Goal: Complete application form

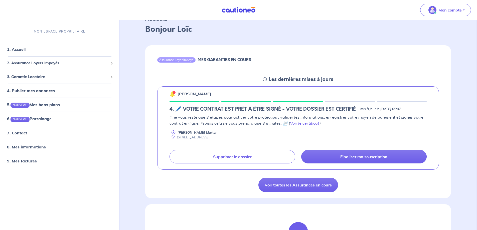
scroll to position [25, 0]
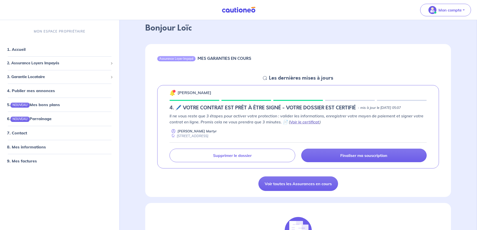
click at [305, 120] on link "Voir le certificat" at bounding box center [305, 121] width 30 height 5
click at [306, 121] on link "Voir le certificat" at bounding box center [305, 121] width 30 height 5
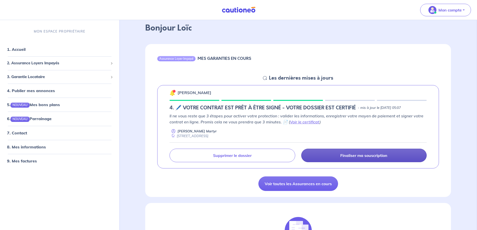
click at [368, 158] on p "Finaliser ma souscription" at bounding box center [363, 155] width 47 height 5
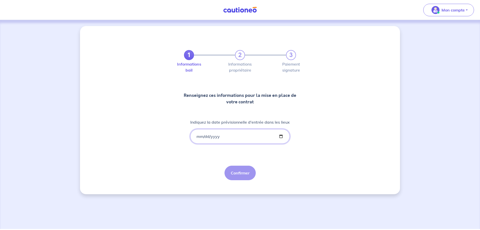
click at [196, 137] on input "Indiquez la date prévisionnelle d'entrée dans les lieux" at bounding box center [240, 136] width 100 height 15
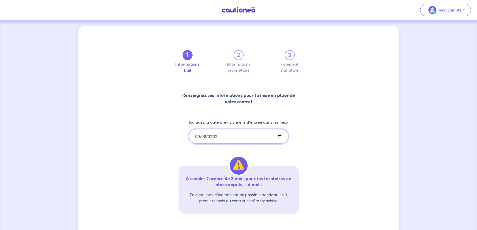
type input "[DATE]"
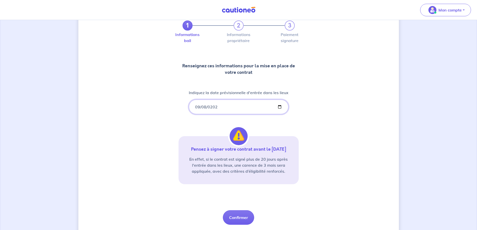
scroll to position [44, 0]
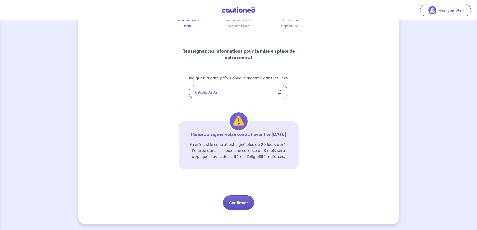
click at [238, 204] on button "Confirmer" at bounding box center [238, 202] width 31 height 15
select select "FR"
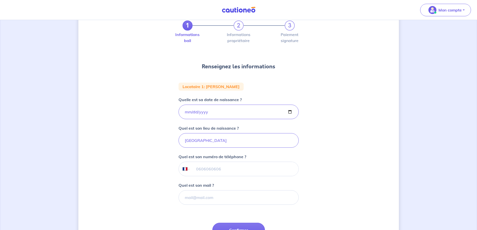
scroll to position [29, 0]
click at [214, 170] on input "tel" at bounding box center [244, 169] width 108 height 14
type input "06 99 15 65 95"
click at [203, 197] on input "Quel est son mail ?" at bounding box center [238, 197] width 120 height 15
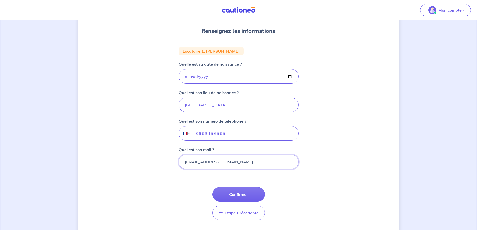
scroll to position [79, 0]
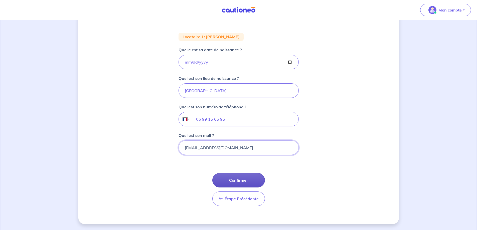
type input "[EMAIL_ADDRESS][DOMAIN_NAME]"
click at [237, 181] on button "Confirmer" at bounding box center [238, 180] width 53 height 15
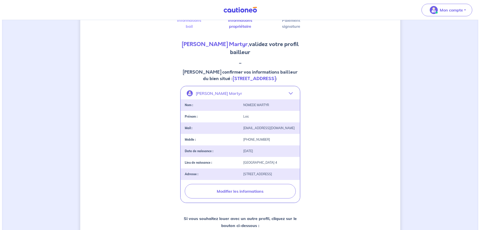
scroll to position [50, 0]
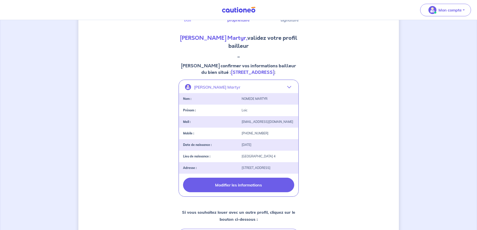
click at [239, 186] on button "Modifier les informations" at bounding box center [238, 185] width 111 height 15
select select "FR"
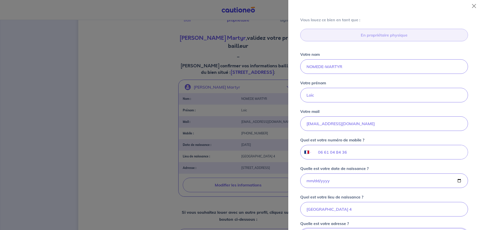
scroll to position [4, 0]
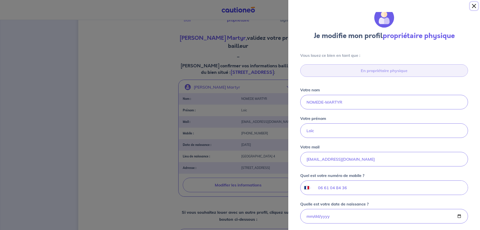
click at [474, 7] on button "Close" at bounding box center [474, 6] width 8 height 8
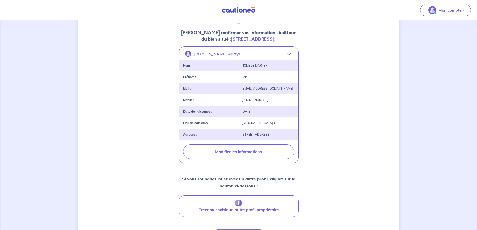
scroll to position [114, 0]
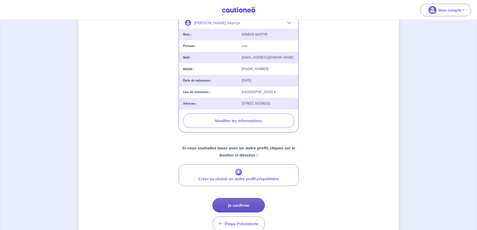
click at [251, 206] on button "Je confirme" at bounding box center [238, 205] width 53 height 15
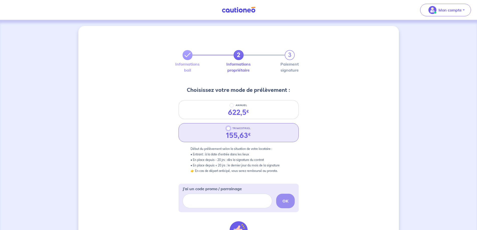
click at [228, 129] on input "TRIMESTRIEL" at bounding box center [228, 128] width 4 height 4
radio input "true"
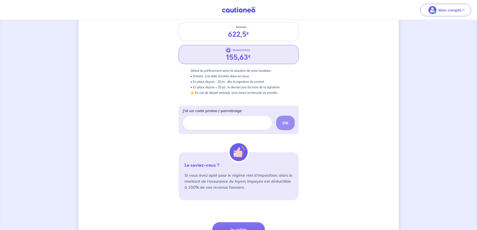
scroll to position [127, 0]
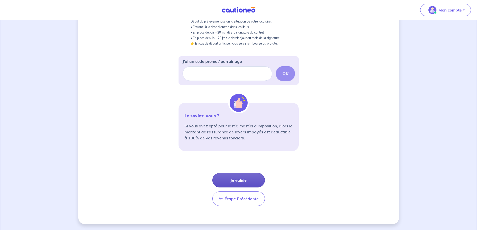
click at [246, 181] on button "Je valide" at bounding box center [238, 180] width 53 height 15
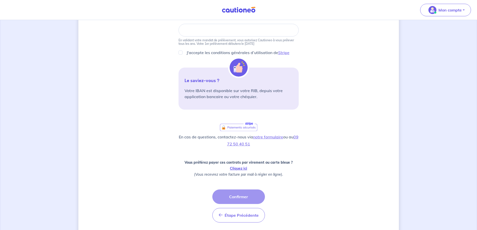
scroll to position [75, 0]
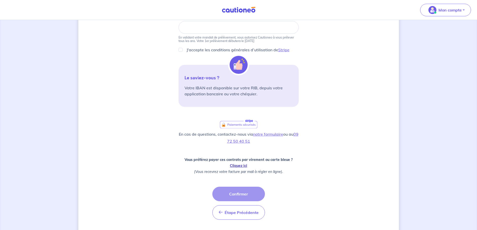
click at [237, 166] on link "Cliquez ici" at bounding box center [238, 165] width 17 height 5
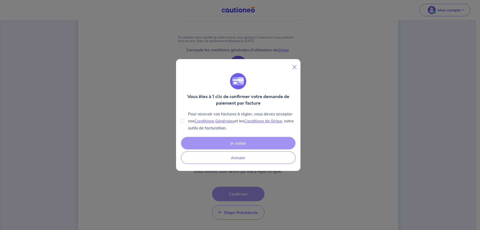
click at [185, 122] on div "Pour recevoir vos factures à régler, vous devez accepter nos Conditions Général…" at bounding box center [238, 120] width 117 height 21
click at [183, 122] on input "Pour recevoir vos factures à régler, vous devez accepter nos Conditions Général…" at bounding box center [182, 121] width 4 height 4
checkbox input "true"
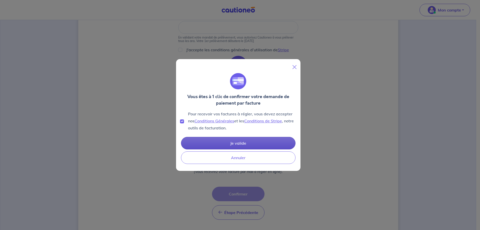
click at [224, 144] on button "Je valide" at bounding box center [238, 143] width 115 height 13
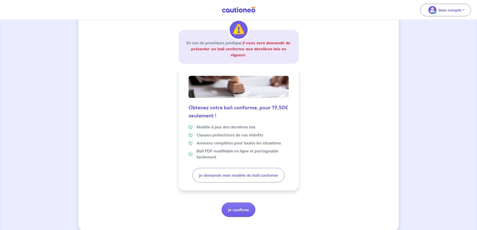
scroll to position [85, 0]
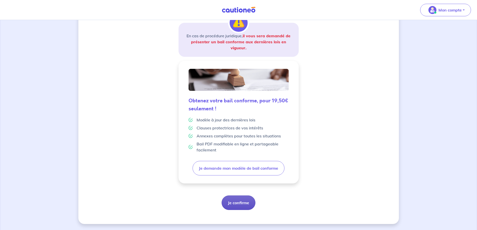
click at [241, 206] on button "Je confirme" at bounding box center [238, 202] width 34 height 15
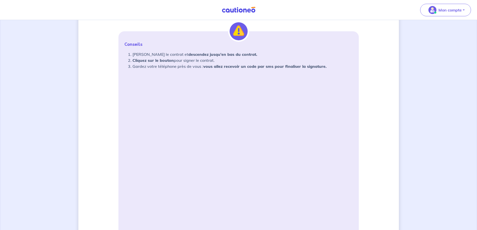
scroll to position [75, 0]
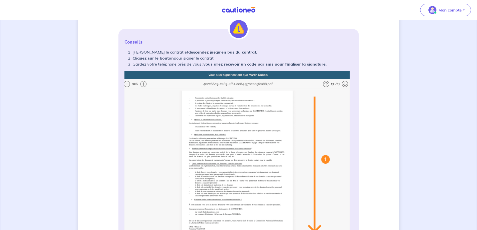
click at [142, 84] on img at bounding box center [238, 170] width 228 height 199
click at [144, 86] on img at bounding box center [238, 170] width 228 height 199
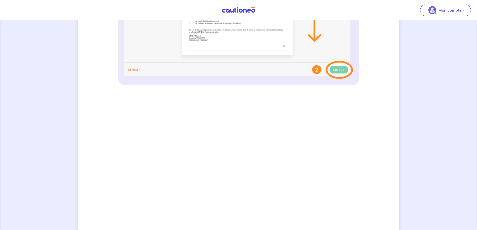
scroll to position [300, 0]
